Goal: Find specific page/section

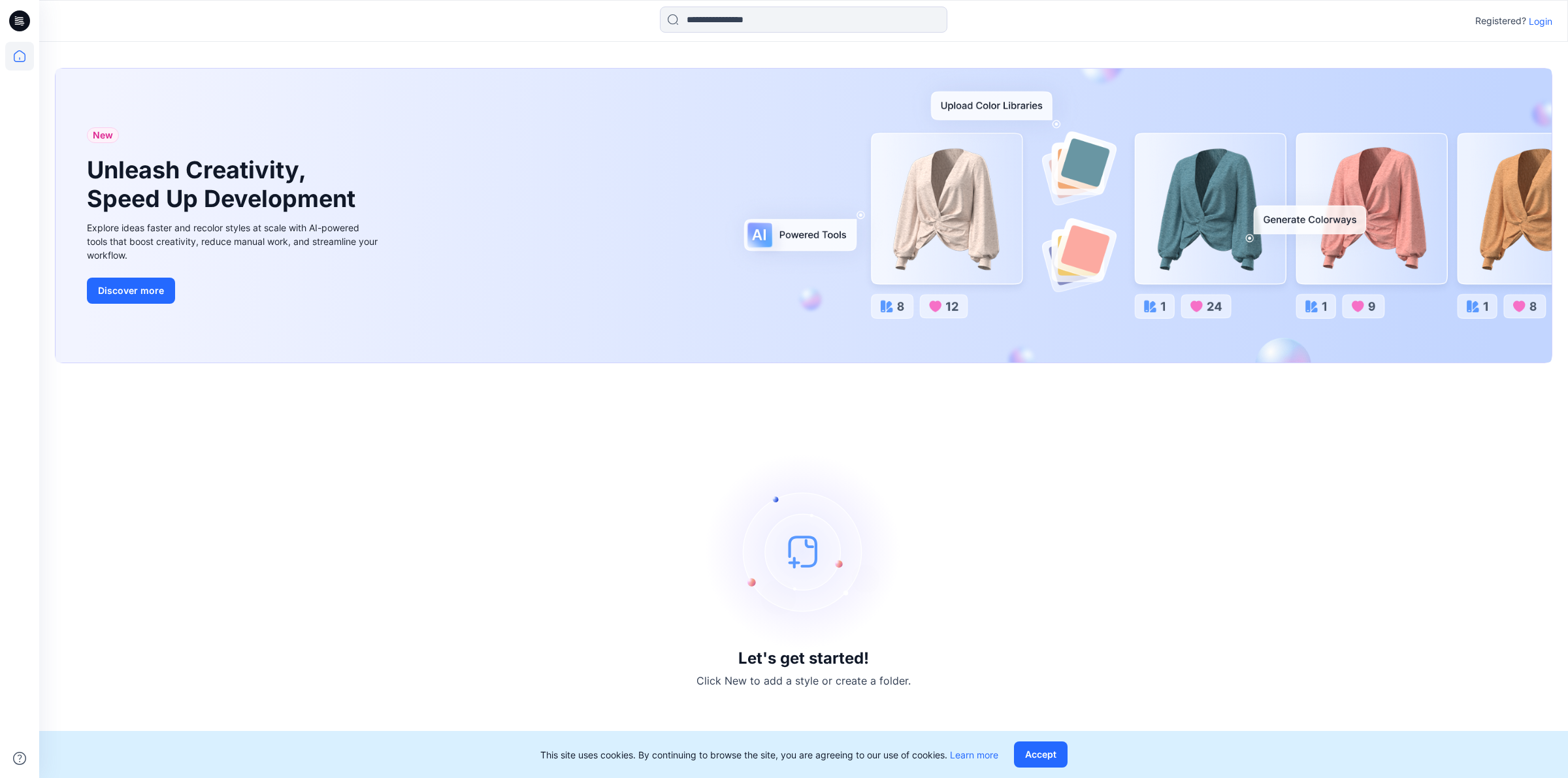
click at [1542, 22] on p "Login" at bounding box center [1541, 21] width 23 height 13
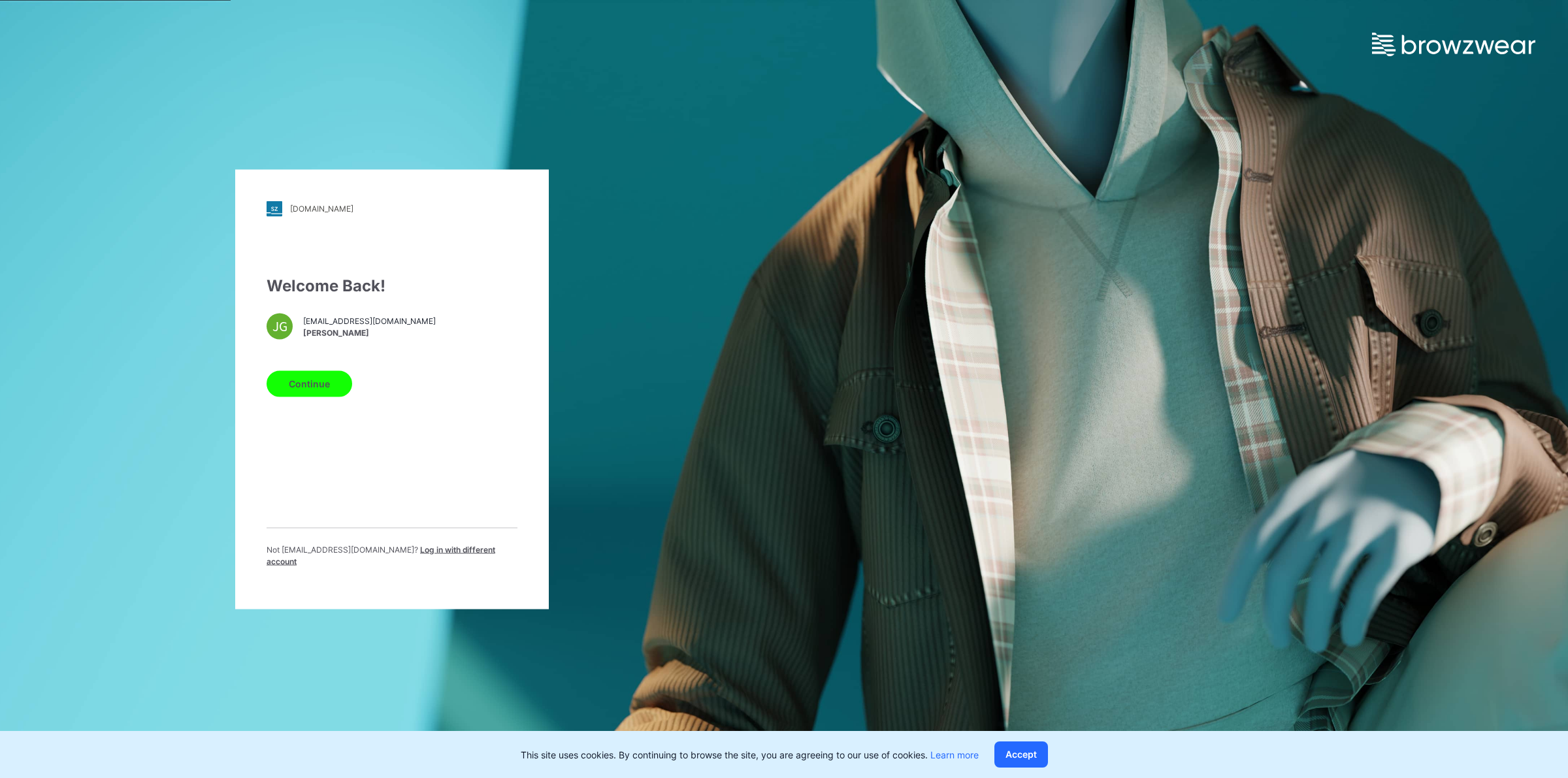
click at [305, 386] on button "Continue" at bounding box center [309, 383] width 86 height 26
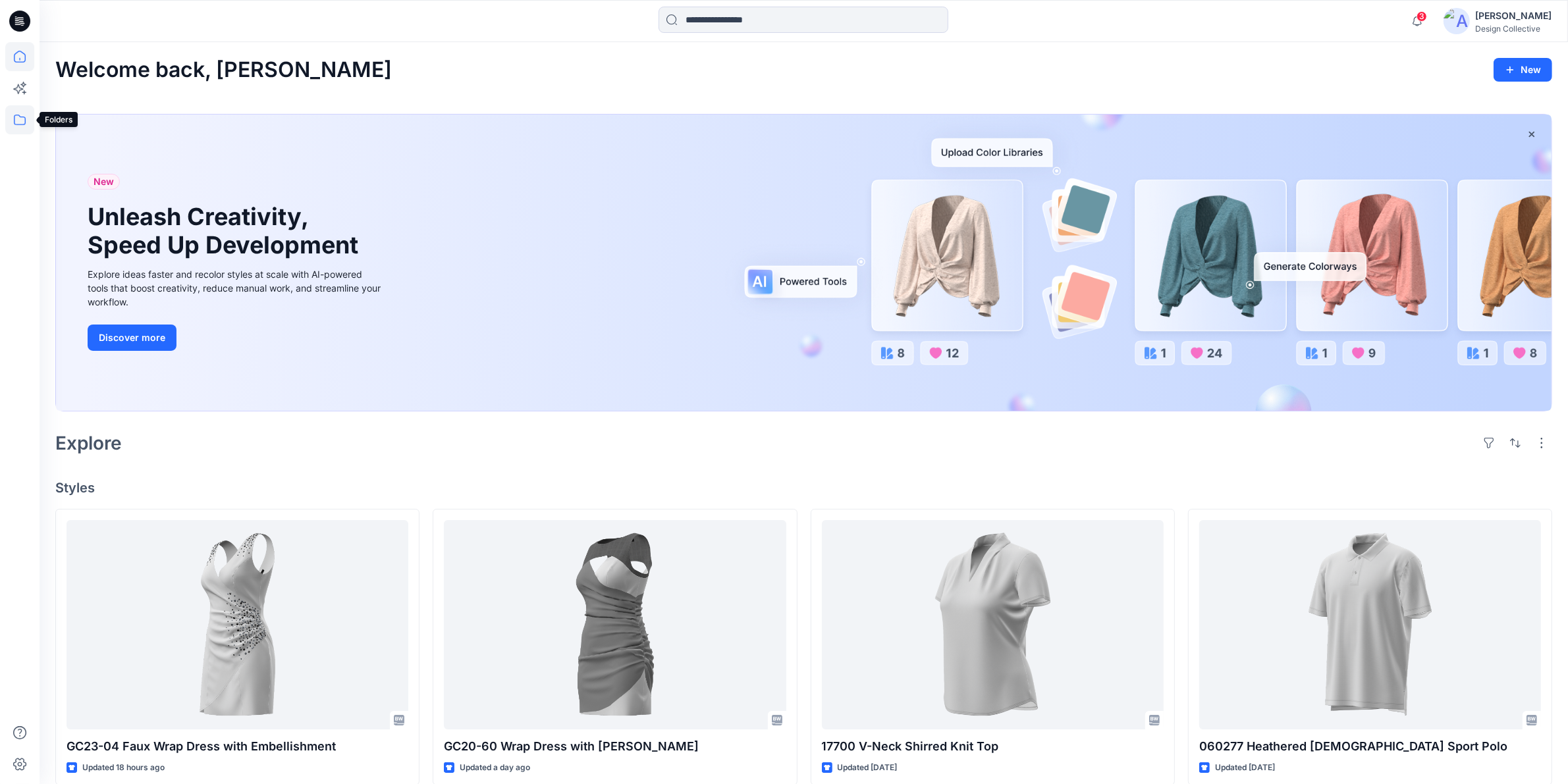
click at [18, 115] on icon at bounding box center [19, 120] width 12 height 11
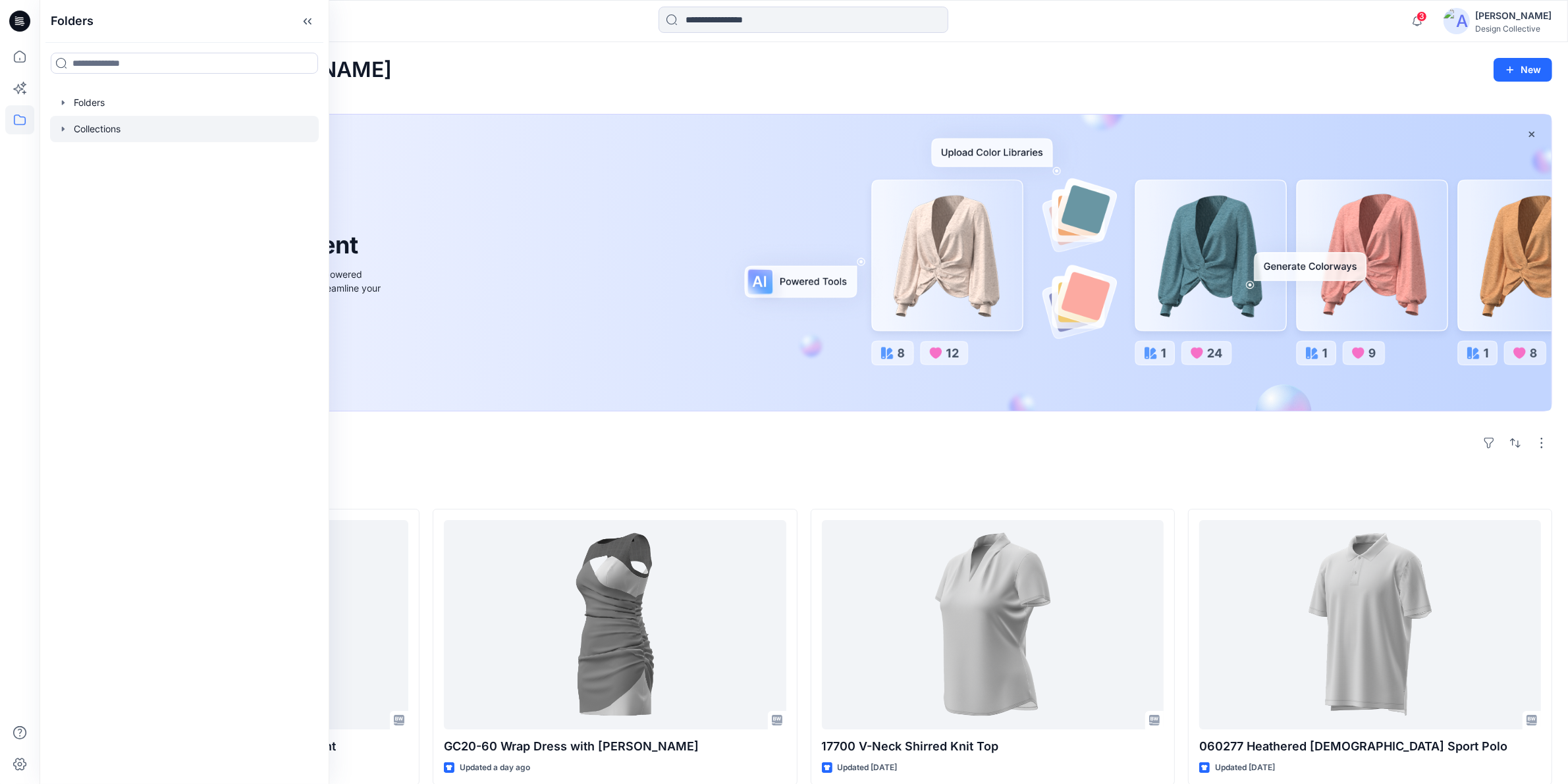
click at [63, 133] on icon "button" at bounding box center [63, 128] width 11 height 11
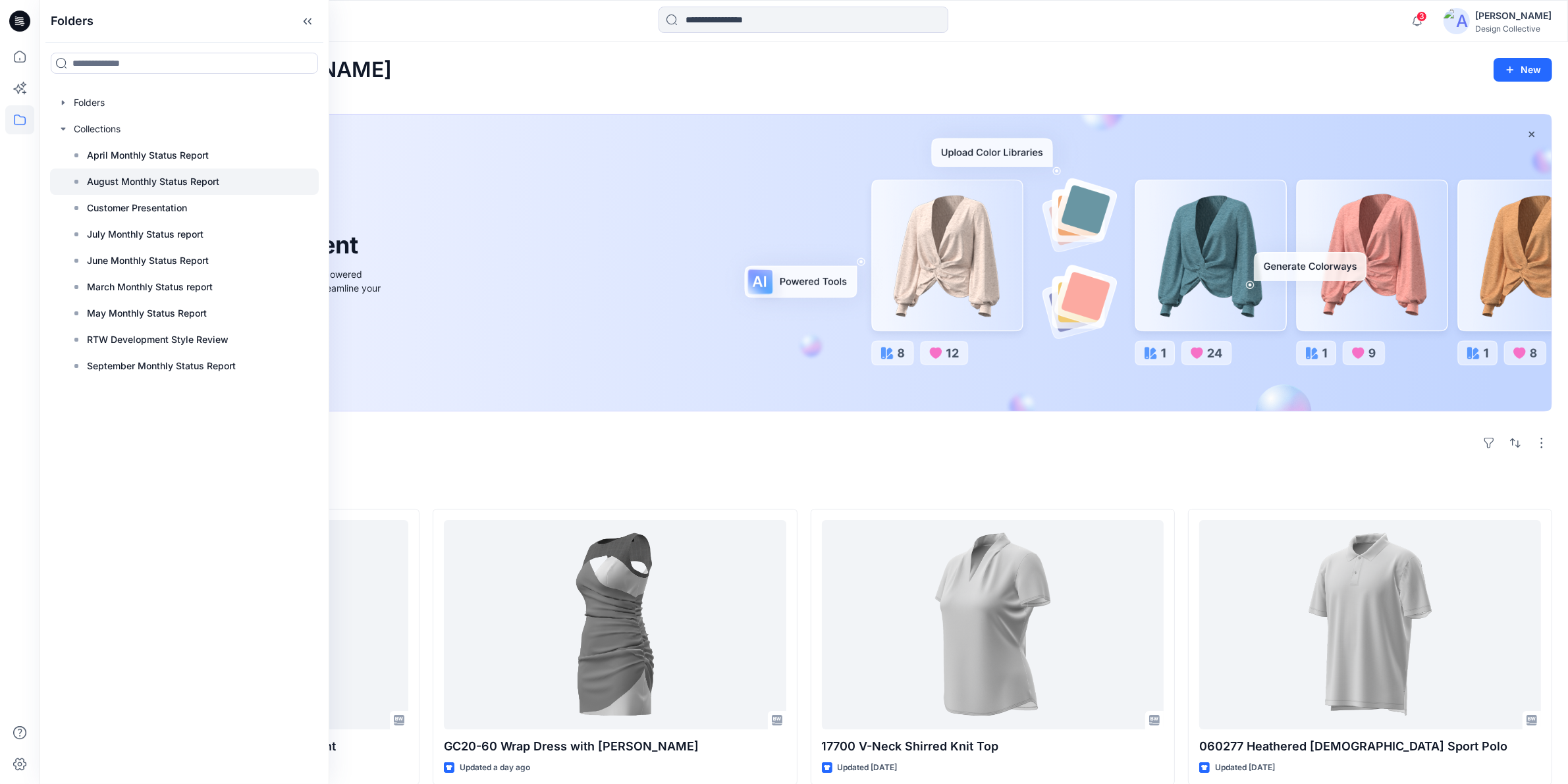
click at [142, 178] on p "August Monthly Status Report" at bounding box center [154, 181] width 133 height 16
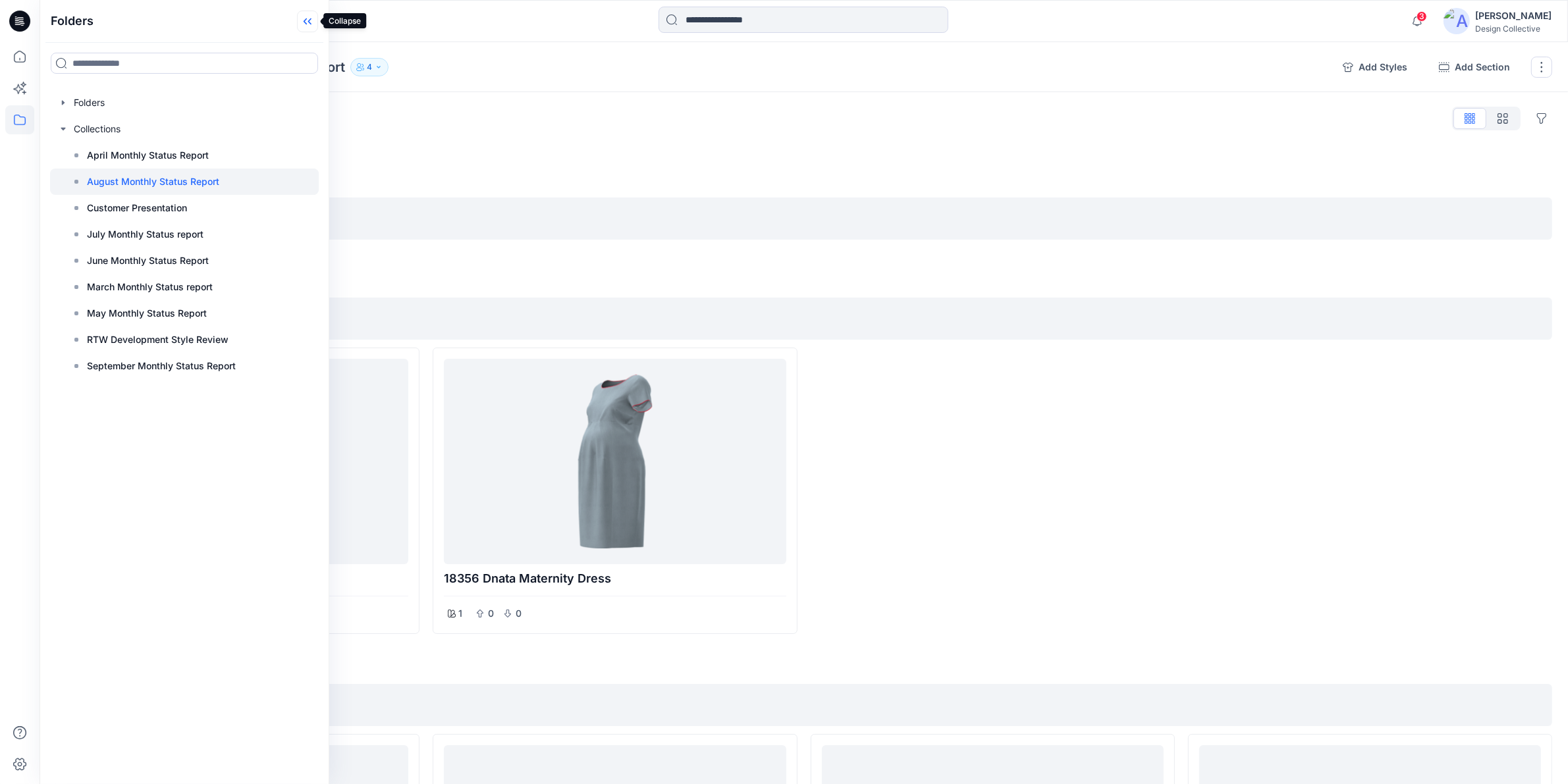
click at [307, 18] on icon at bounding box center [307, 22] width 21 height 22
